Goal: Contribute content

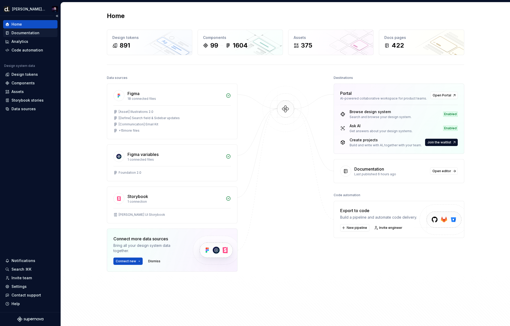
click at [36, 36] on div "Documentation" at bounding box center [30, 33] width 54 height 8
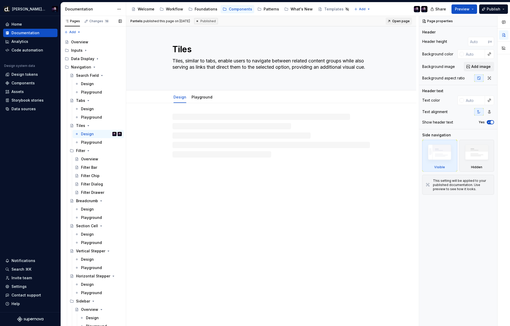
scroll to position [480, 0]
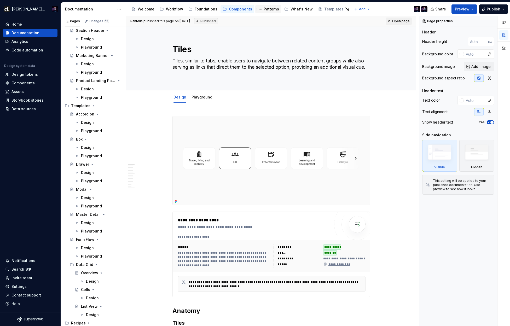
click at [258, 13] on div "Patterns" at bounding box center [268, 9] width 26 height 8
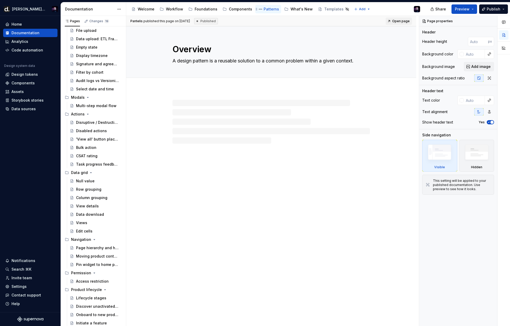
scroll to position [154, 0]
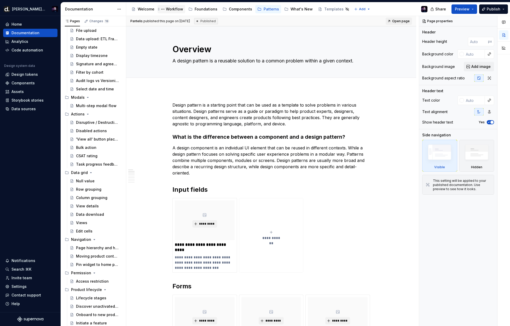
click at [169, 10] on div "Workflow" at bounding box center [174, 9] width 17 height 5
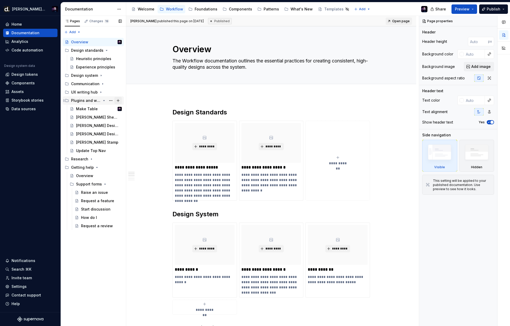
click at [118, 101] on button "Page tree" at bounding box center [117, 100] width 7 height 7
click at [102, 74] on icon "Page tree" at bounding box center [101, 75] width 4 height 4
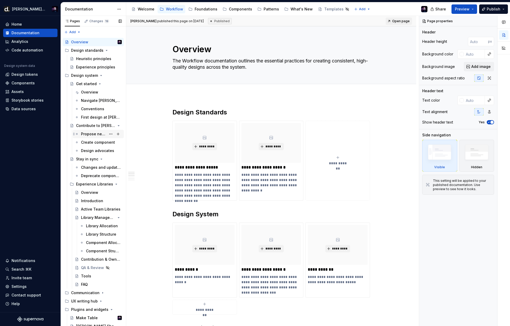
click at [93, 135] on div "Propose new component" at bounding box center [93, 133] width 25 height 5
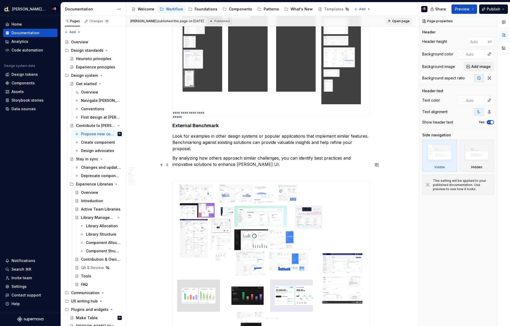
scroll to position [374, 0]
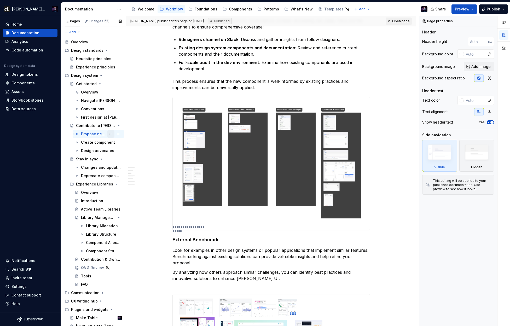
click at [107, 134] on button "Page tree" at bounding box center [110, 133] width 7 height 7
click at [203, 93] on html "[PERSON_NAME] UI Home Documentation Analytics Code automation Design system dat…" at bounding box center [255, 163] width 510 height 326
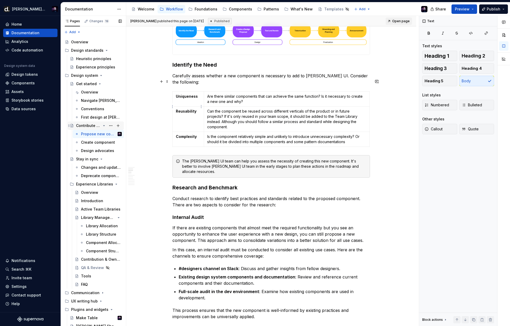
scroll to position [134, 0]
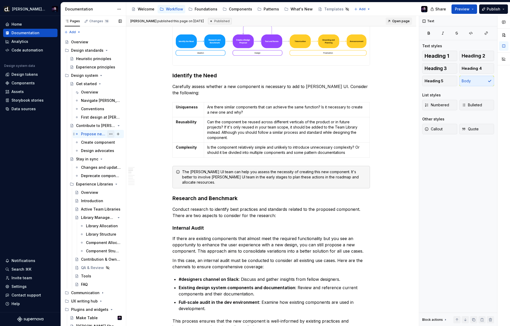
click at [109, 134] on button "Page tree" at bounding box center [110, 133] width 7 height 7
click at [118, 149] on div "Duplicate tab" at bounding box center [139, 151] width 51 height 5
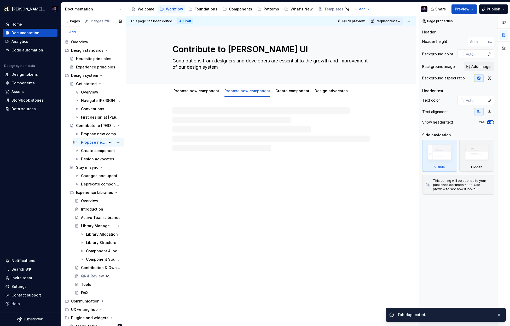
scroll to position [120, 0]
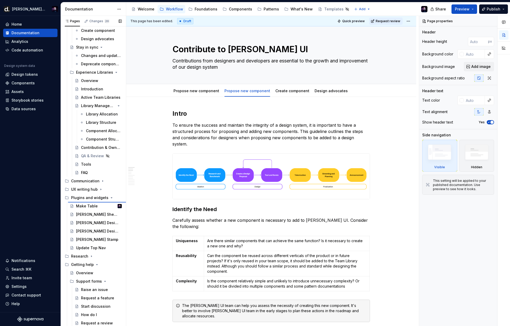
type textarea "*"
type textarea "Propose new component"
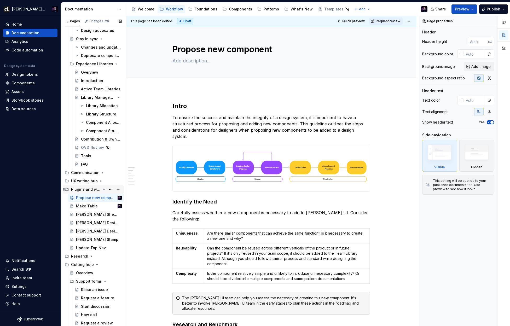
scroll to position [112, 0]
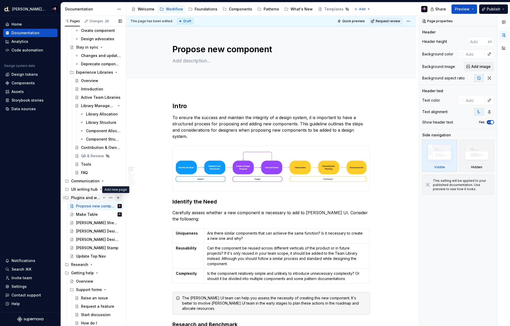
click at [116, 198] on button "Page tree" at bounding box center [117, 197] width 7 height 7
click at [116, 197] on button "Page tree" at bounding box center [117, 197] width 7 height 7
click at [109, 198] on button "Page tree" at bounding box center [110, 197] width 7 height 7
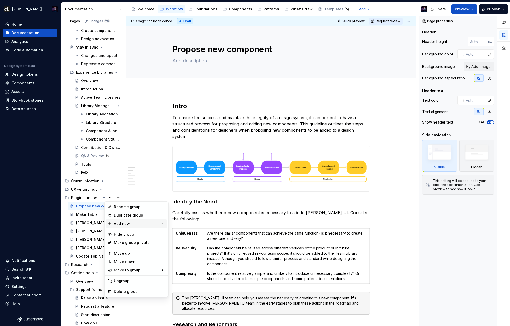
type textarea "*"
click at [194, 232] on div "New group" at bounding box center [194, 233] width 34 height 5
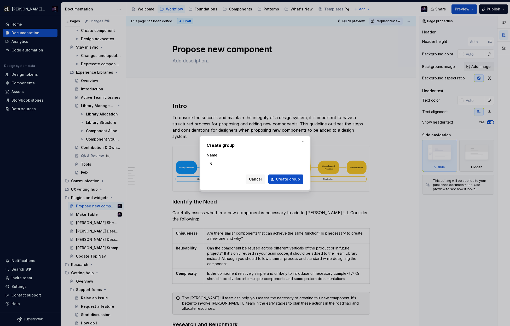
type input "i"
type input "Internal Plugins"
click button "Create group" at bounding box center [285, 179] width 35 height 9
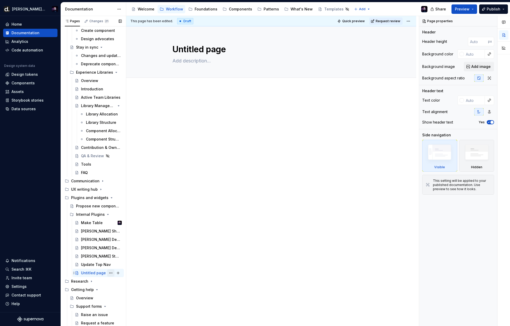
click at [109, 273] on button "Page tree" at bounding box center [110, 272] width 7 height 7
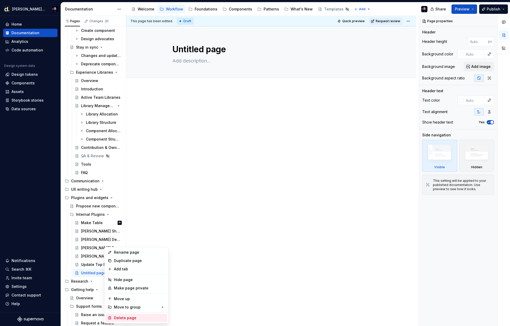
click at [130, 318] on div "Delete page" at bounding box center [139, 317] width 51 height 5
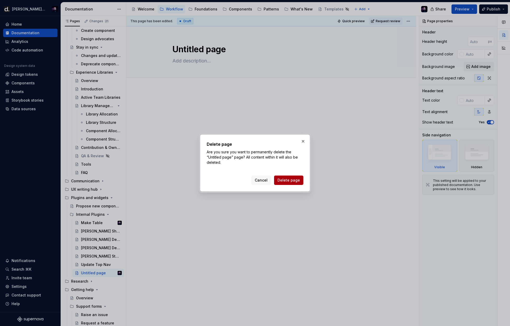
click at [285, 178] on span "Delete page" at bounding box center [289, 180] width 22 height 5
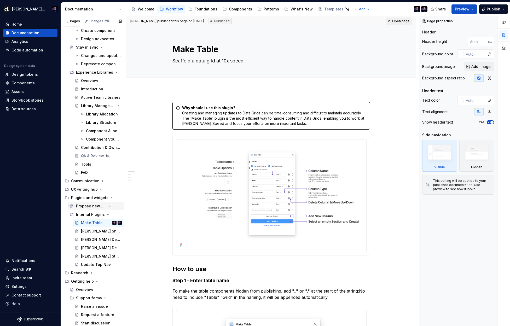
click at [95, 206] on div "Propose new component" at bounding box center [91, 206] width 30 height 5
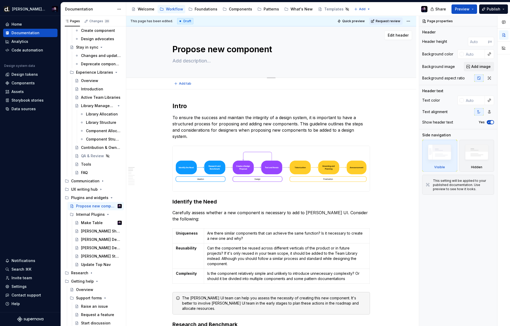
click at [212, 49] on textarea "Propose new component" at bounding box center [270, 49] width 198 height 13
click at [212, 50] on textarea "Propose new component" at bounding box center [270, 49] width 198 height 13
drag, startPoint x: 211, startPoint y: 49, endPoint x: 245, endPoint y: 47, distance: 34.1
click at [245, 47] on textarea "Propose new component" at bounding box center [270, 49] width 198 height 13
click at [246, 47] on textarea "Propose new component" at bounding box center [270, 49] width 198 height 13
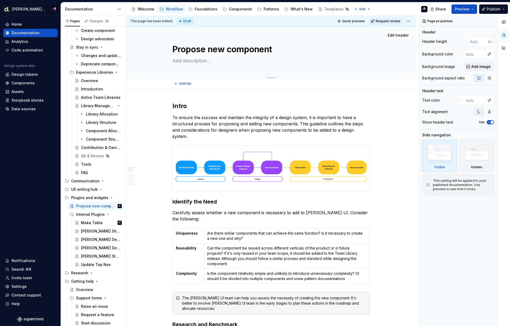
click at [246, 47] on textarea "Propose new component" at bounding box center [270, 49] width 198 height 13
click at [209, 50] on textarea "Propose new component" at bounding box center [270, 49] width 198 height 13
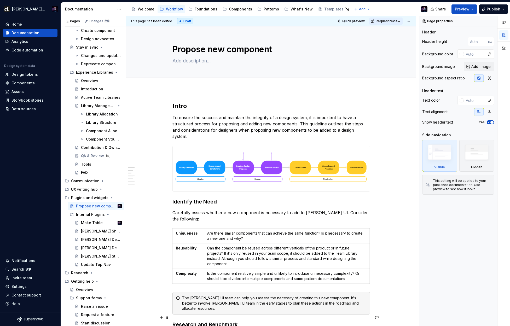
type textarea "*"
type textarea "R"
type textarea "*"
type textarea "Re"
type textarea "*"
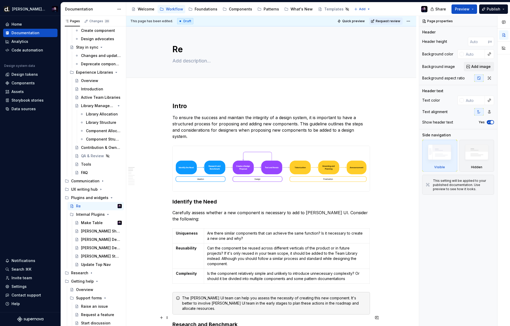
type textarea "Req"
type textarea "*"
type textarea "Requ"
type textarea "*"
type textarea "Reque"
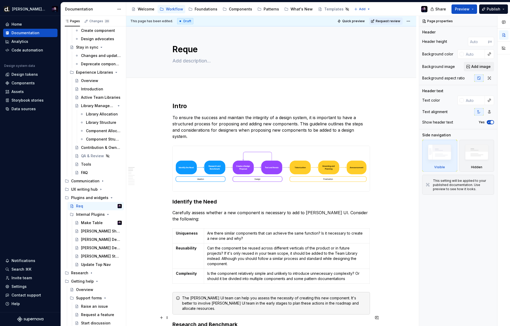
type textarea "*"
type textarea "Reques"
type textarea "*"
type textarea "Request"
type textarea "*"
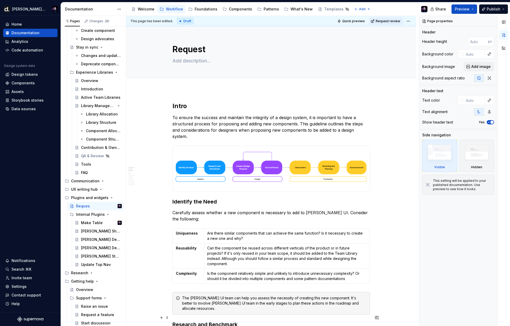
type textarea "Request"
type textarea "*"
type textarea "Request a"
type textarea "*"
type textarea "Request a"
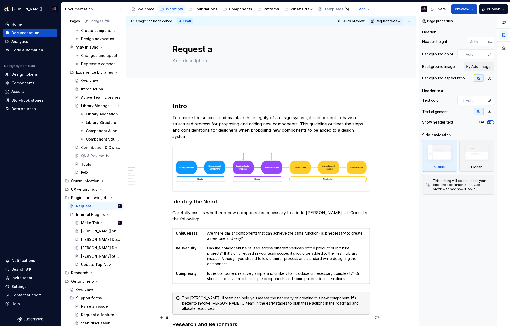
type textarea "*"
type textarea "Request a n"
type textarea "*"
type textarea "Request a ne"
type textarea "*"
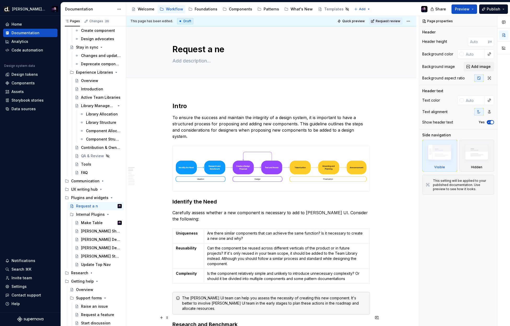
type textarea "Request a new"
type textarea "*"
type textarea "Request a new"
type textarea "*"
type textarea "Request a new p"
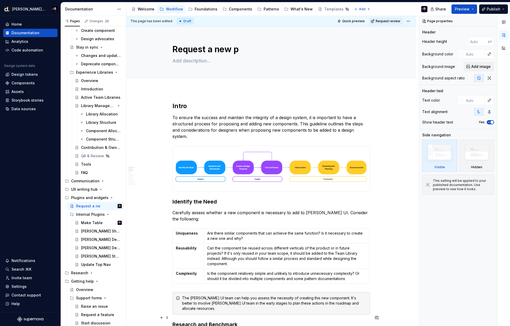
type textarea "*"
type textarea "Request a new pl"
type textarea "*"
type textarea "Request a new plu"
type textarea "*"
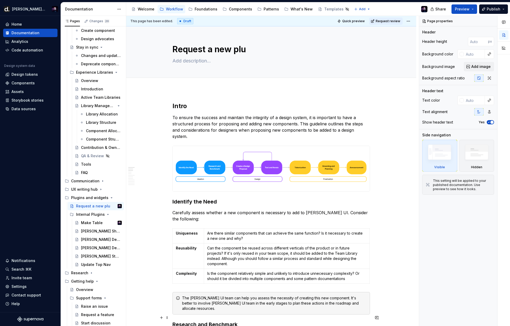
type textarea "Request a new plug"
type textarea "*"
type textarea "Request a new plugi"
type textarea "*"
type textarea "Request a new plugin"
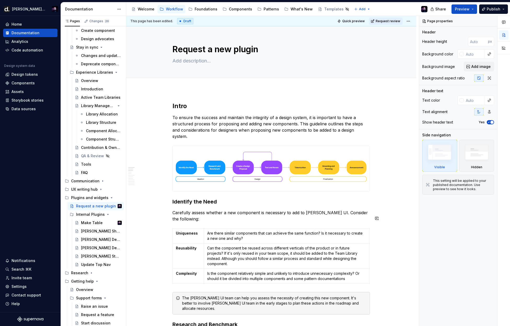
type textarea "*"
type textarea "Request a new plugin"
click at [135, 193] on div "**********" at bounding box center [272, 171] width 293 height 310
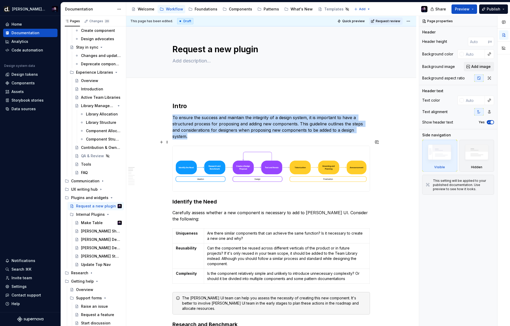
click at [264, 157] on img at bounding box center [271, 168] width 197 height 45
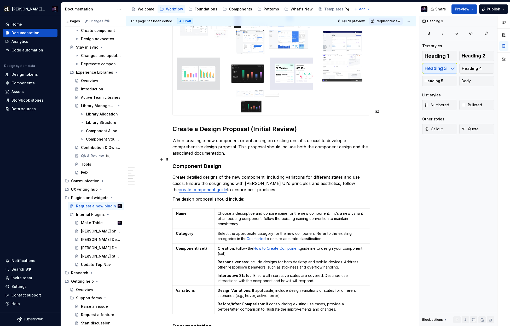
scroll to position [727, 0]
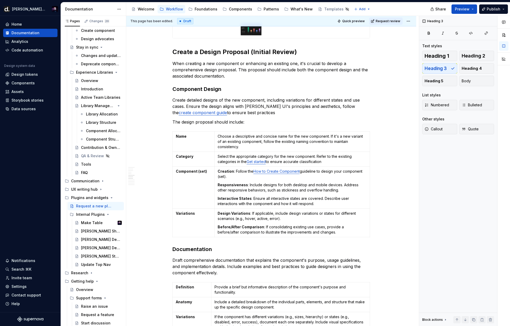
type textarea "*"
